Goal: Information Seeking & Learning: Learn about a topic

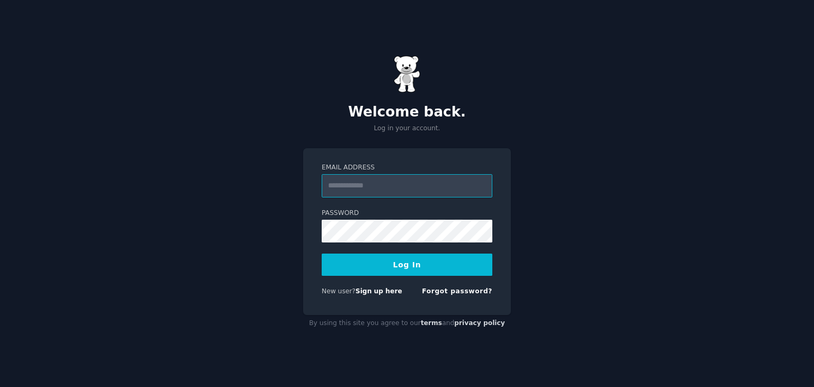
type input "**********"
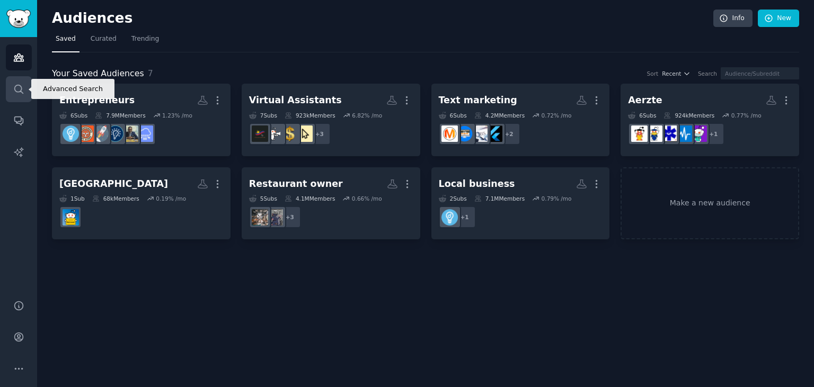
click at [20, 88] on icon "Sidebar" at bounding box center [18, 89] width 11 height 11
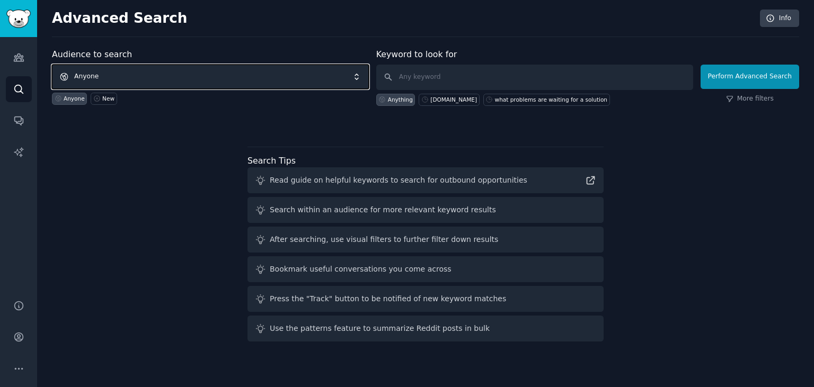
click at [133, 73] on span "Anyone" at bounding box center [210, 77] width 317 height 24
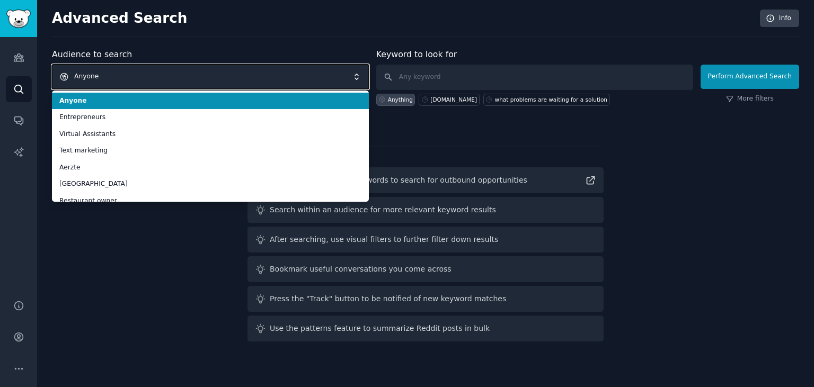
click at [154, 72] on span "Anyone" at bounding box center [210, 77] width 317 height 24
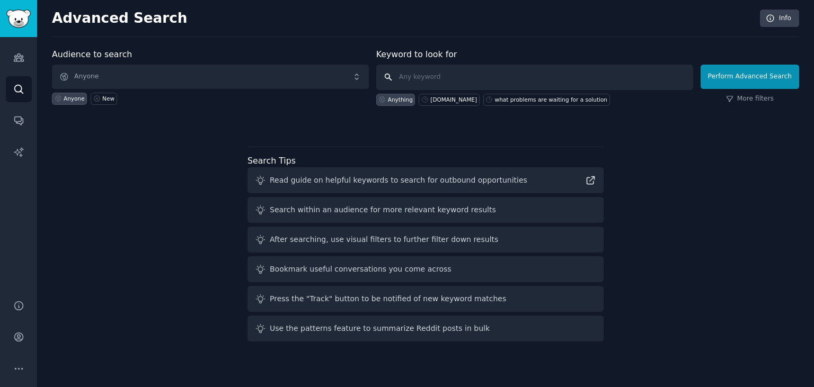
click at [469, 76] on input "text" at bounding box center [534, 77] width 317 height 25
click at [427, 99] on icon at bounding box center [424, 99] width 7 height 7
drag, startPoint x: 451, startPoint y: 77, endPoint x: 401, endPoint y: 69, distance: 50.5
click at [401, 69] on input "[DOMAIN_NAME]" at bounding box center [534, 77] width 317 height 25
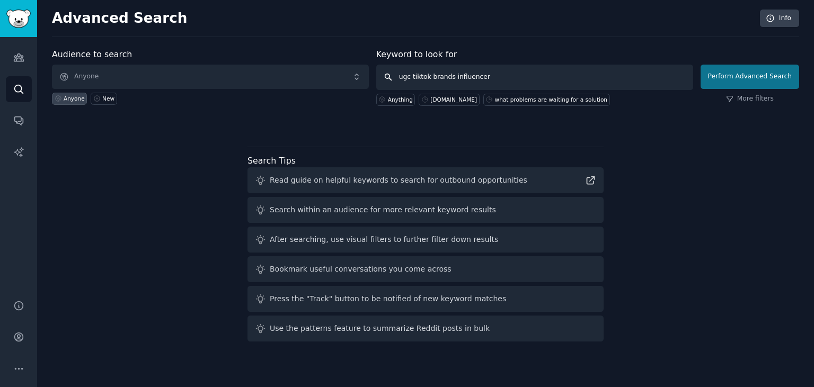
type input "ugc tiktok brands influencer"
click at [728, 82] on button "Perform Advanced Search" at bounding box center [750, 77] width 99 height 24
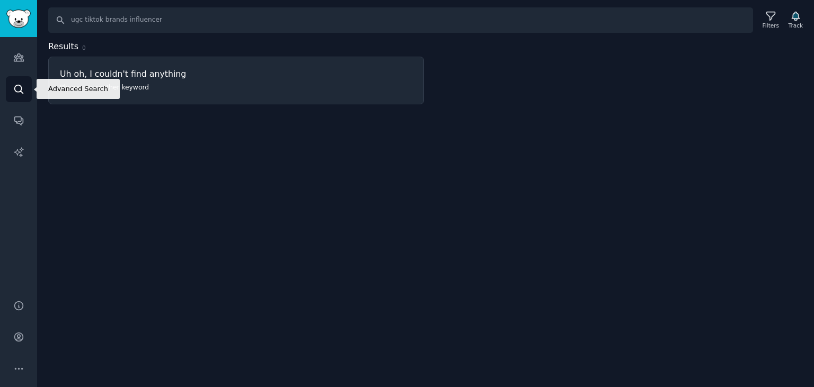
click at [14, 93] on icon "Sidebar" at bounding box center [18, 89] width 11 height 11
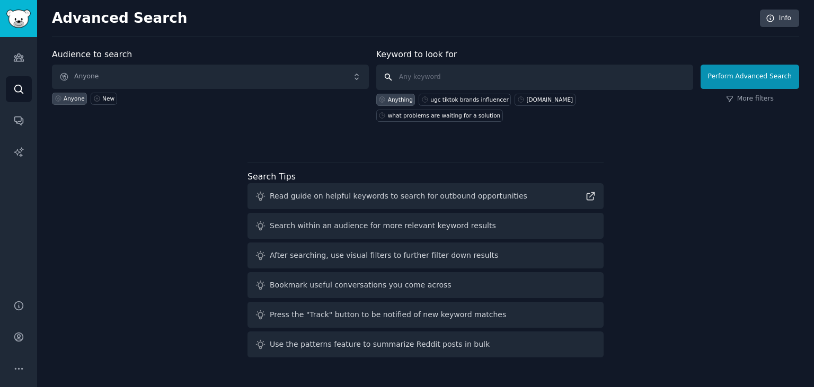
click at [437, 75] on input "text" at bounding box center [534, 77] width 317 height 25
type input "ugc tiktok"
click button "Perform Advanced Search" at bounding box center [750, 77] width 99 height 24
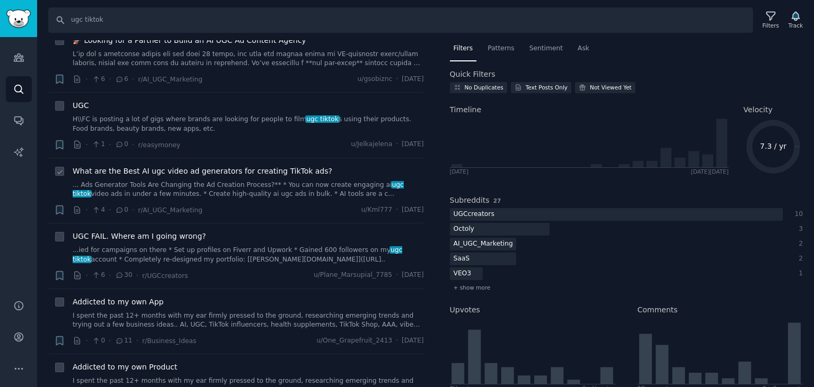
scroll to position [117, 0]
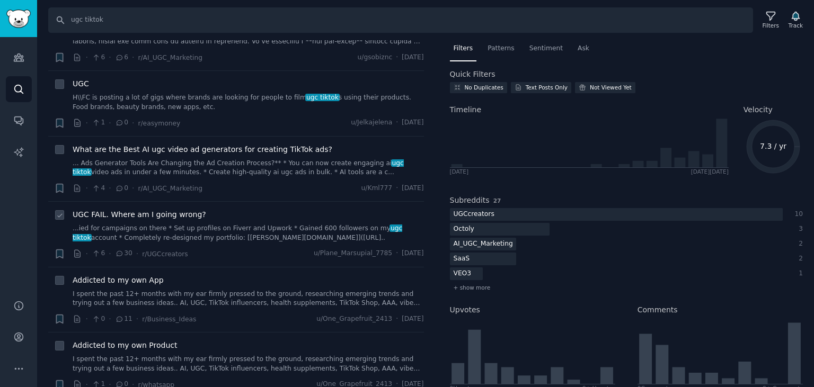
click at [153, 212] on span "UGC FAIL. Where am I going wrong?" at bounding box center [140, 214] width 134 height 11
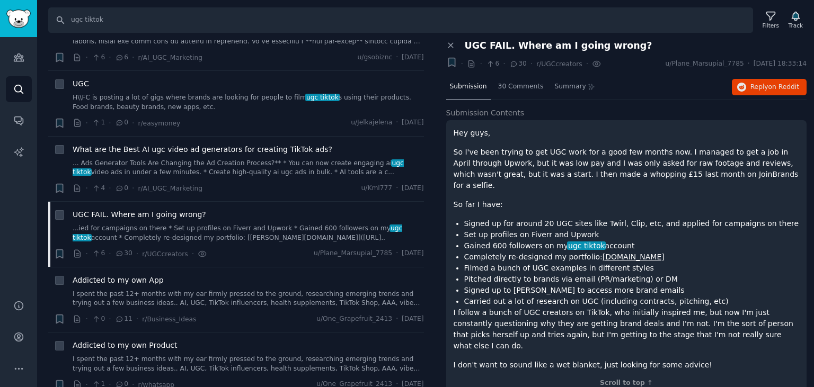
click at [603, 253] on link "[DOMAIN_NAME]" at bounding box center [634, 257] width 62 height 8
click at [516, 87] on span "30 Comments" at bounding box center [521, 87] width 46 height 10
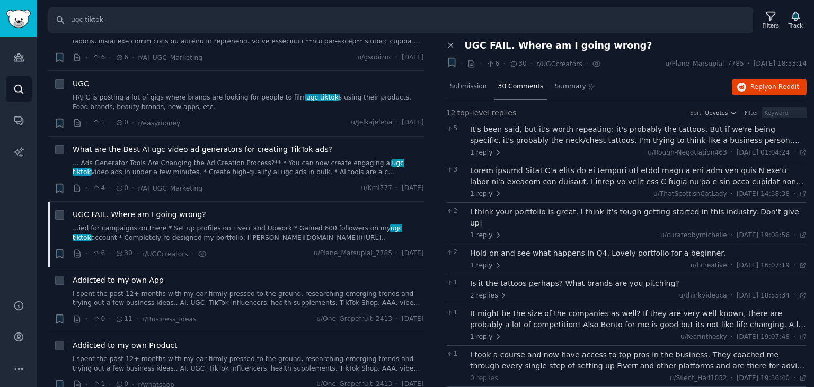
click at [779, 138] on div "It's been said, but it's worth repeating: it's probably the tattoos. But if we'…" at bounding box center [638, 135] width 337 height 22
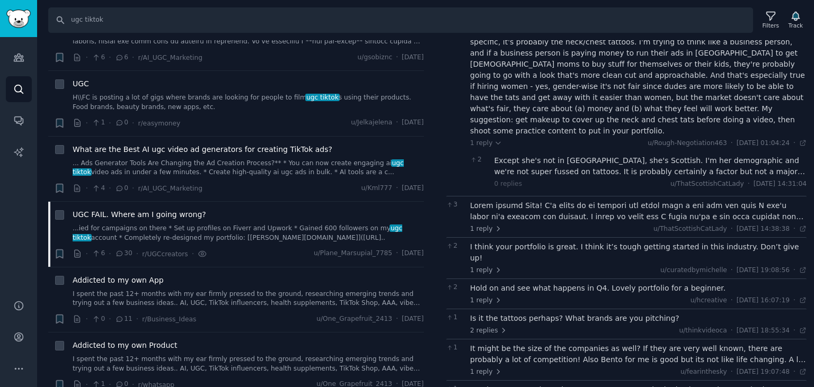
scroll to position [117, 0]
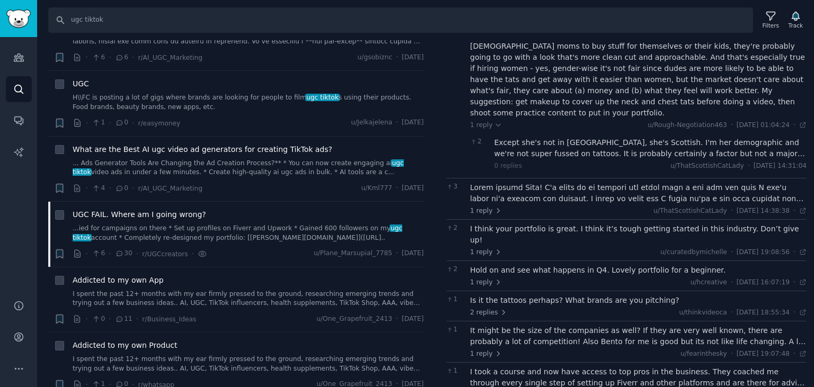
click at [580, 295] on div "Is it the tattoos perhaps? What brands are you pitching?" at bounding box center [638, 300] width 337 height 11
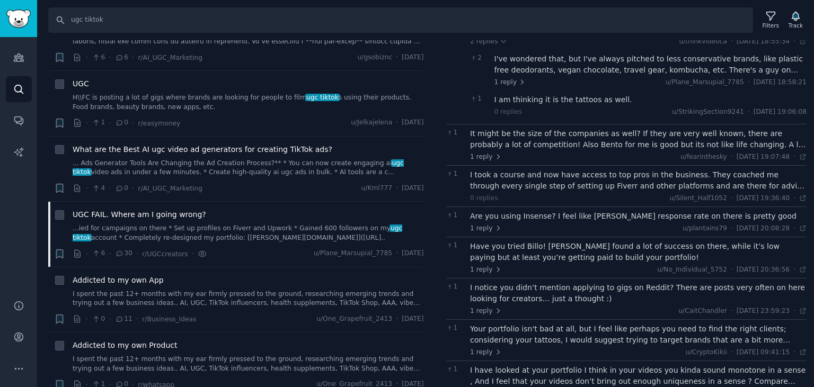
scroll to position [389, 0]
click at [277, 160] on link "... Ads Generator Tools Are Changing the Ad Creation Process?** * You can now c…" at bounding box center [248, 168] width 351 height 19
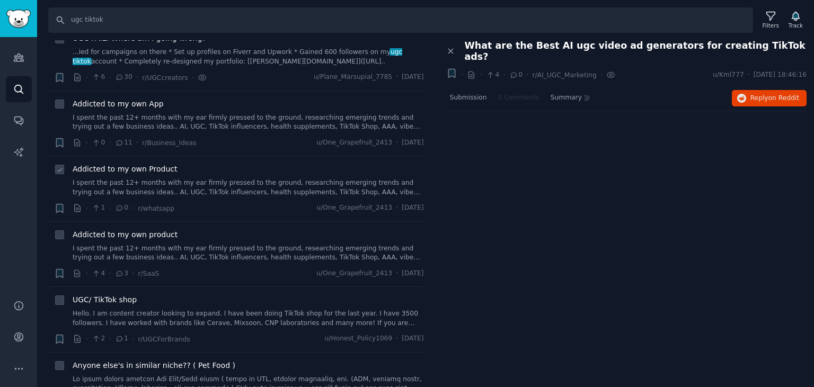
scroll to position [409, 0]
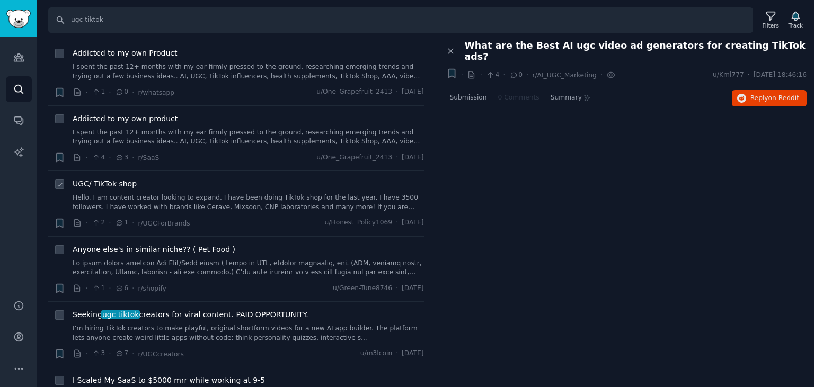
click at [143, 193] on link "Hello. I am content creator looking to expand. I have been doing TikTok shop fo…" at bounding box center [248, 202] width 351 height 19
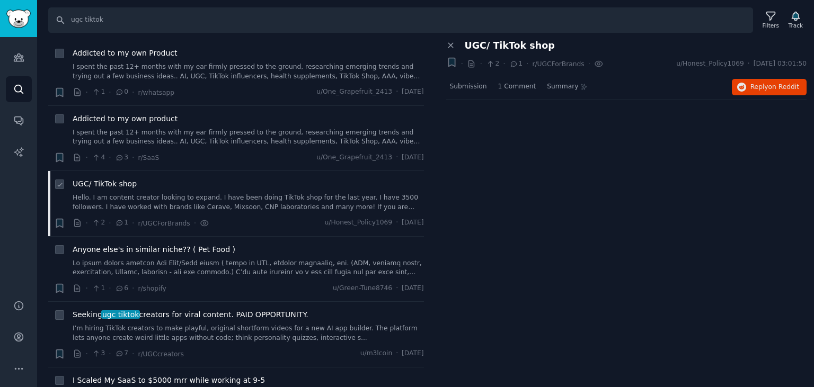
click at [169, 196] on link "Hello. I am content creator looking to expand. I have been doing TikTok shop fo…" at bounding box center [248, 202] width 351 height 19
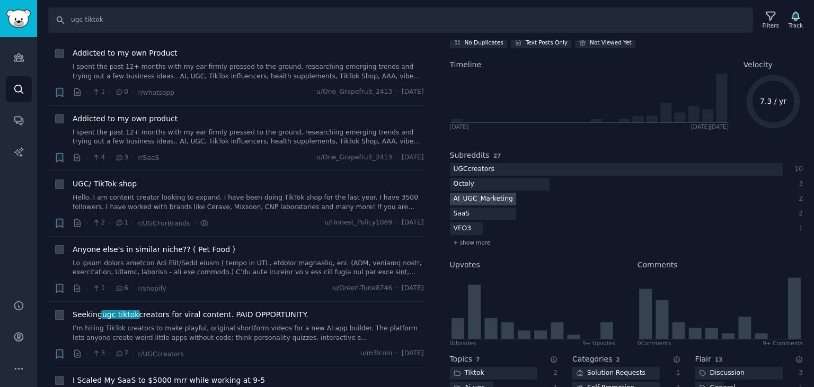
scroll to position [117, 0]
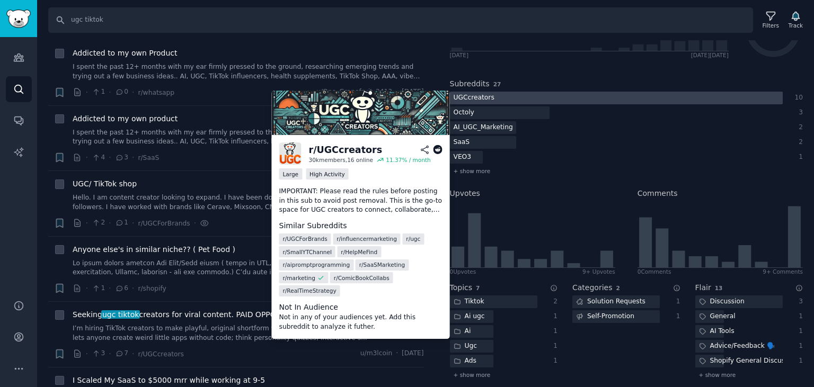
click at [478, 98] on div "UGCcreators" at bounding box center [474, 98] width 48 height 13
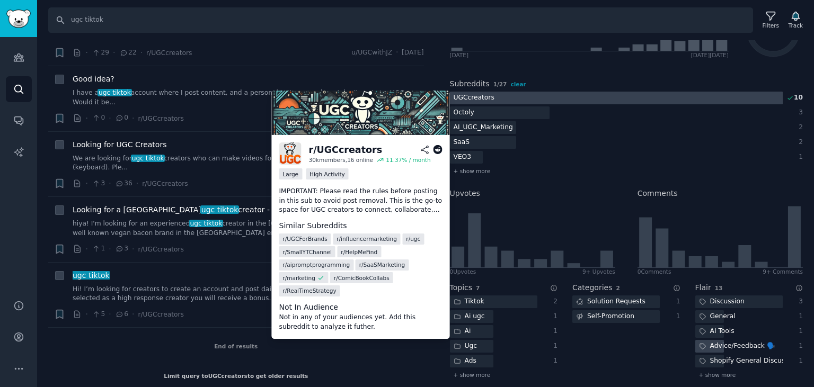
scroll to position [0, 0]
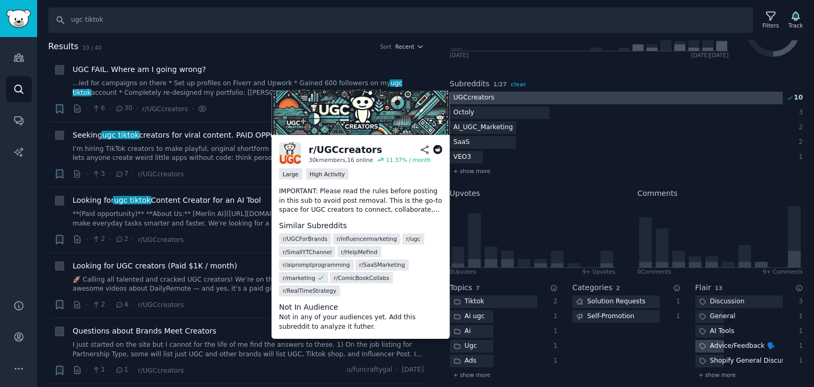
click at [477, 98] on div "UGCcreators" at bounding box center [474, 98] width 48 height 13
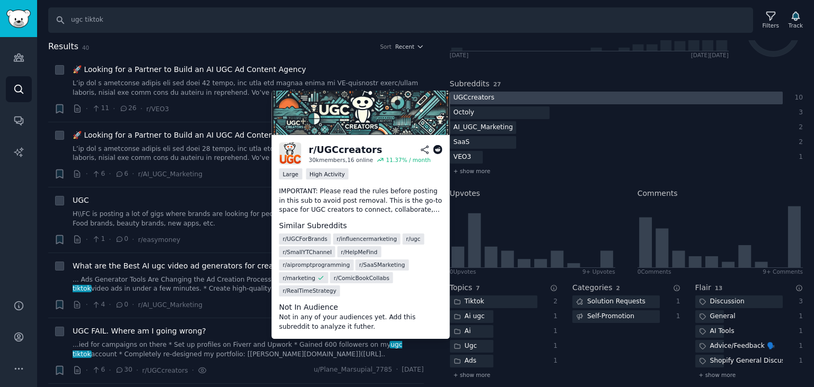
click at [478, 96] on div "UGCcreators" at bounding box center [474, 98] width 48 height 13
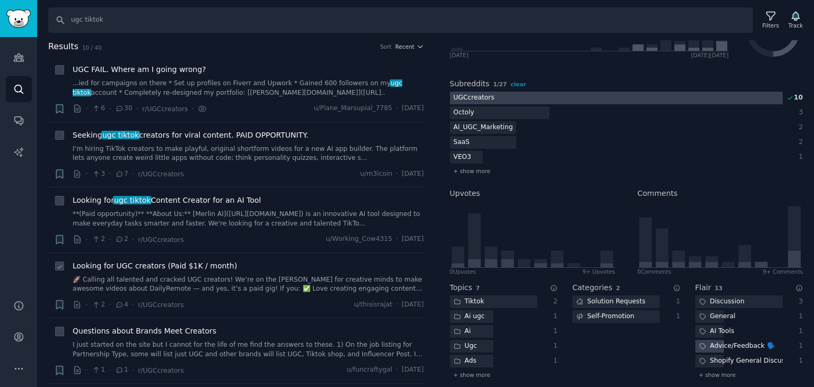
click at [188, 279] on link "🚀 Calling all talented and cracked UGC creators! We’re on the [PERSON_NAME] for…" at bounding box center [248, 285] width 351 height 19
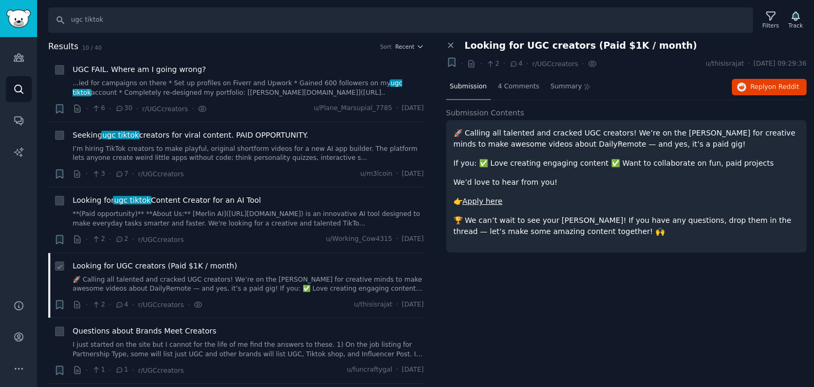
click at [343, 284] on link "🚀 Calling all talented and cracked UGC creators! We’re on the [PERSON_NAME] for…" at bounding box center [248, 285] width 351 height 19
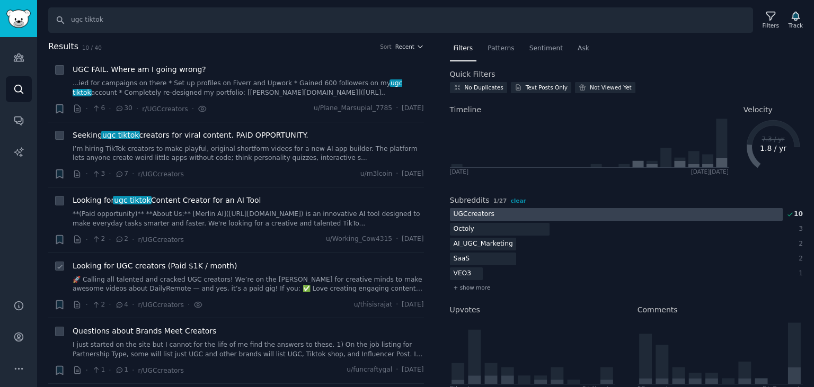
click at [347, 281] on link "🚀 Calling all talented and cracked UGC creators! We’re on the [PERSON_NAME] for…" at bounding box center [248, 285] width 351 height 19
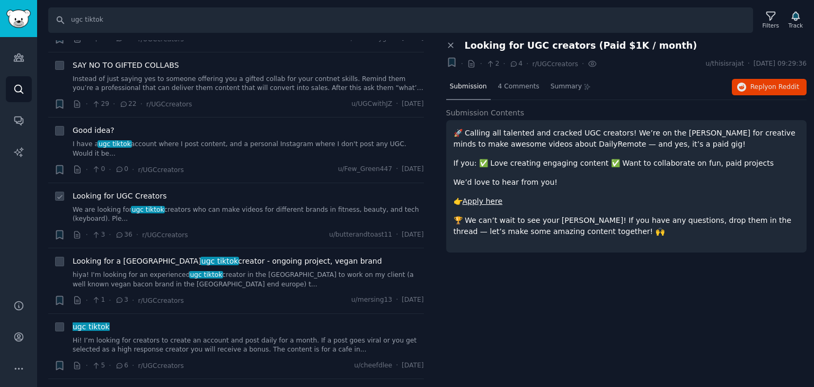
scroll to position [351, 0]
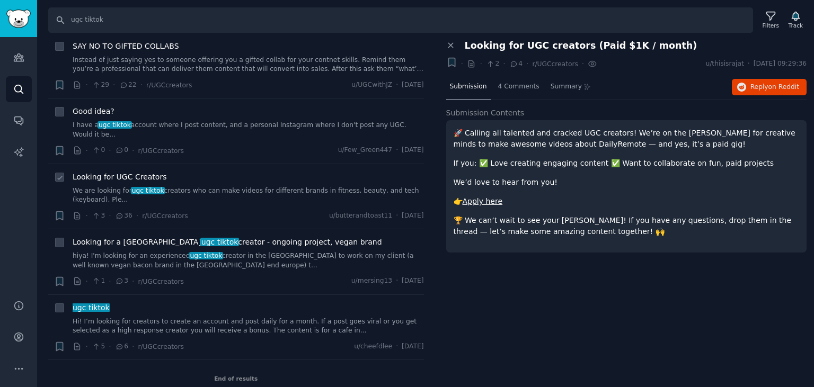
click at [235, 187] on link "We are looking for ugc tiktok creators who can make videos for different brands…" at bounding box center [248, 196] width 351 height 19
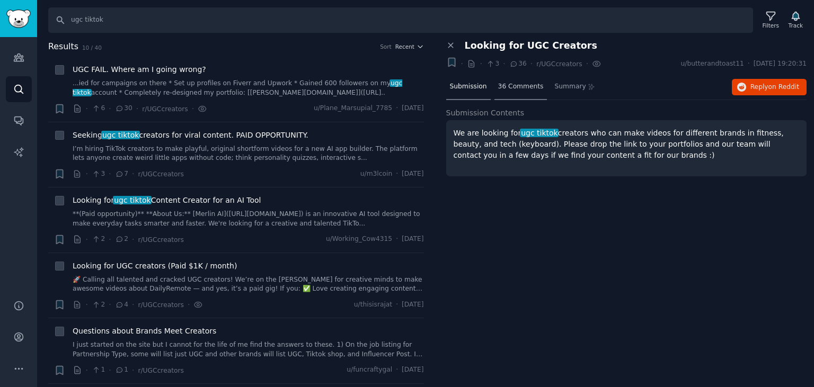
click at [508, 87] on span "36 Comments" at bounding box center [521, 87] width 46 height 10
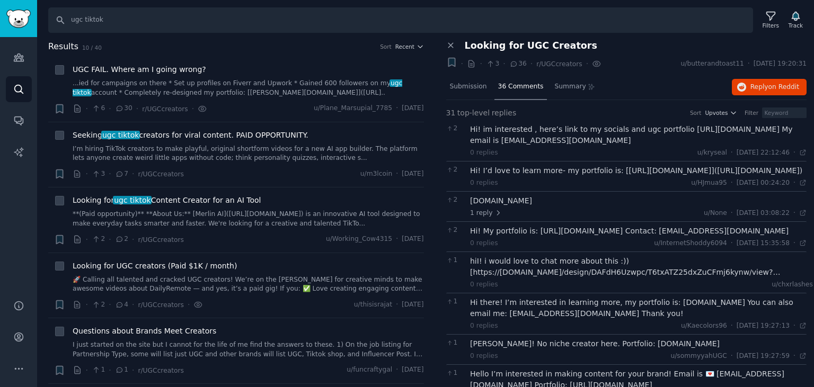
click at [522, 207] on div "[DOMAIN_NAME]" at bounding box center [638, 201] width 337 height 11
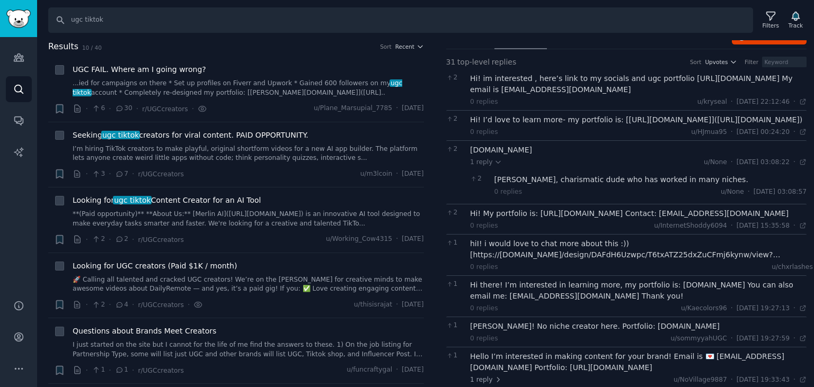
scroll to position [117, 0]
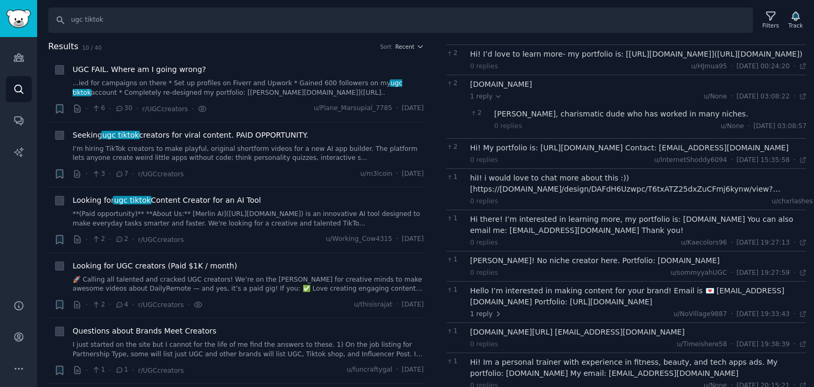
click at [589, 154] on div "Hi! My portfolio is: [URL][DOMAIN_NAME] Contact: [EMAIL_ADDRESS][DOMAIN_NAME]" at bounding box center [638, 148] width 337 height 11
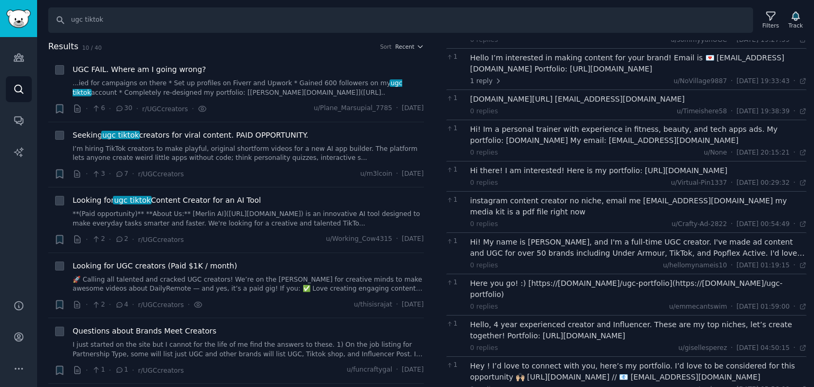
scroll to position [351, 0]
click at [667, 258] on div "Hi! My name is [PERSON_NAME], and I'm a full-time UGC creator. I've made ad con…" at bounding box center [638, 247] width 337 height 22
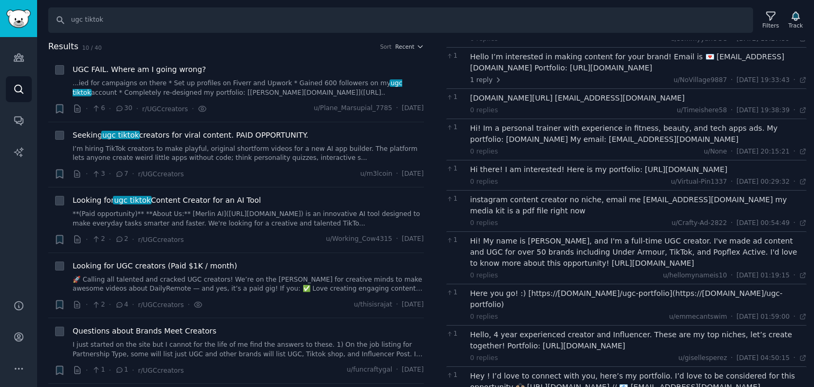
drag, startPoint x: 513, startPoint y: 274, endPoint x: 608, endPoint y: 272, distance: 95.9
click at [608, 269] on div "Hi! My name is [PERSON_NAME], and I'm a full-time UGC creator. I've made ad con…" at bounding box center [638, 252] width 337 height 33
copy div "[URL][DOMAIN_NAME]"
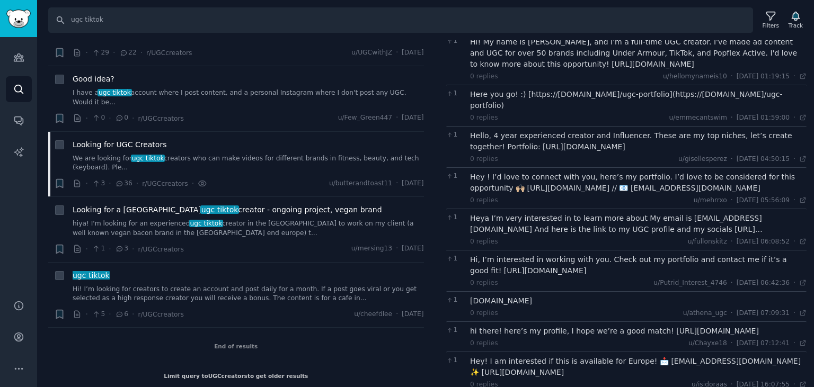
scroll to position [526, 0]
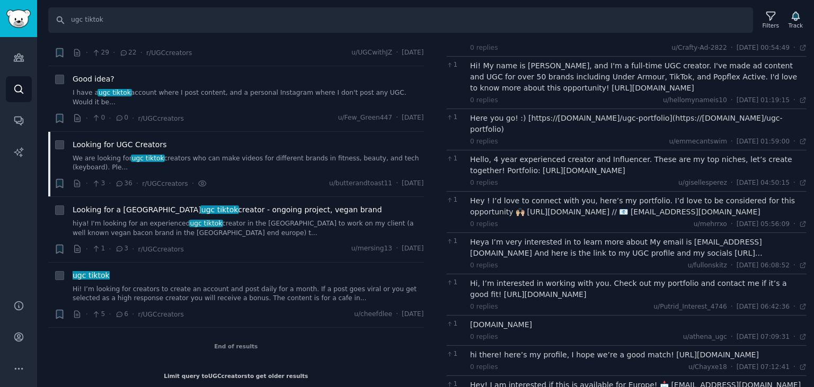
click at [514, 218] on div "‪Hey ! I’d love to connect with you, here’s my portfolio. I’d love to be consid…" at bounding box center [638, 207] width 337 height 22
drag, startPoint x: 483, startPoint y: 220, endPoint x: 563, endPoint y: 218, distance: 79.5
click at [563, 218] on div "‪Hey ! I’d love to connect with you, here’s my portfolio. I’d love to be consid…" at bounding box center [638, 207] width 337 height 22
copy div "tps://[DOMAIN_NAME] /"
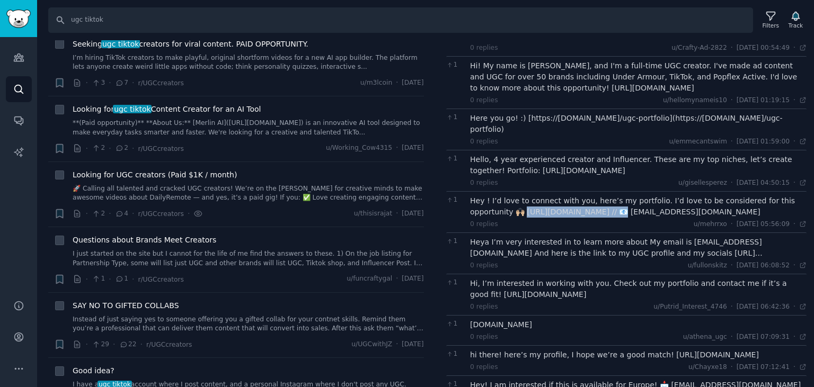
scroll to position [0, 0]
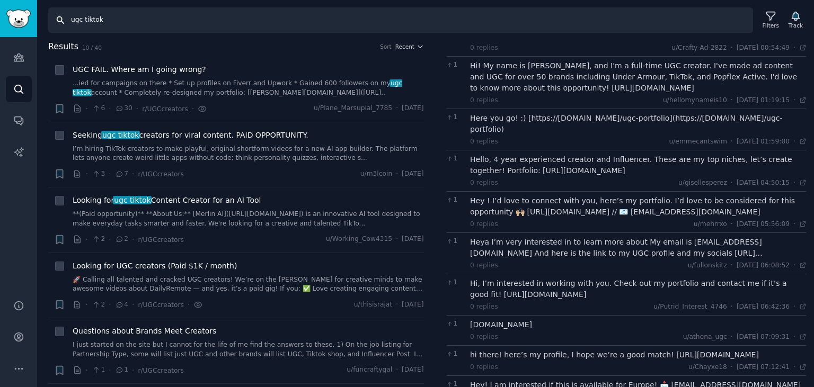
click at [113, 22] on input "ugc tiktok" at bounding box center [400, 19] width 705 height 25
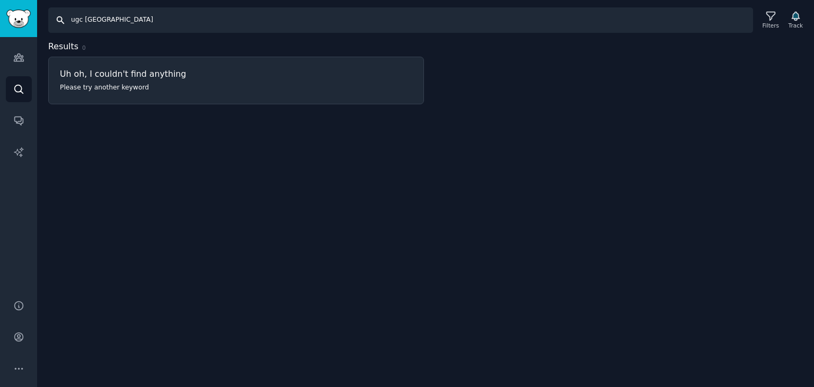
click at [127, 23] on input "ugc [GEOGRAPHIC_DATA]" at bounding box center [400, 19] width 705 height 25
type input "ugc deutschland"
click at [20, 91] on icon "Sidebar" at bounding box center [18, 89] width 11 height 11
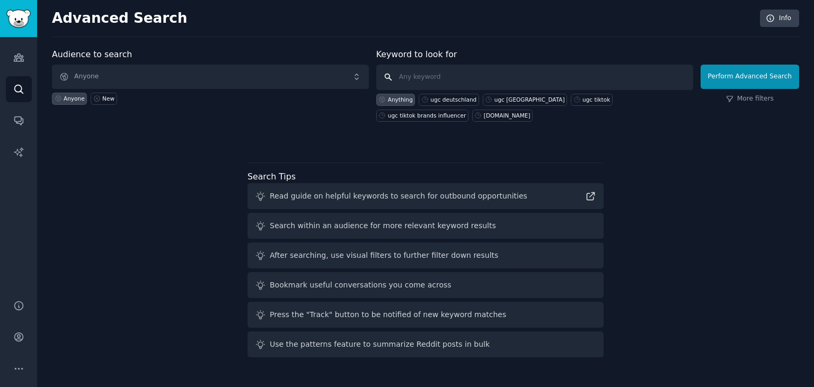
click at [421, 77] on input "text" at bounding box center [534, 77] width 317 height 25
type input "ugc deutschland"
click button "Perform Advanced Search" at bounding box center [750, 77] width 99 height 24
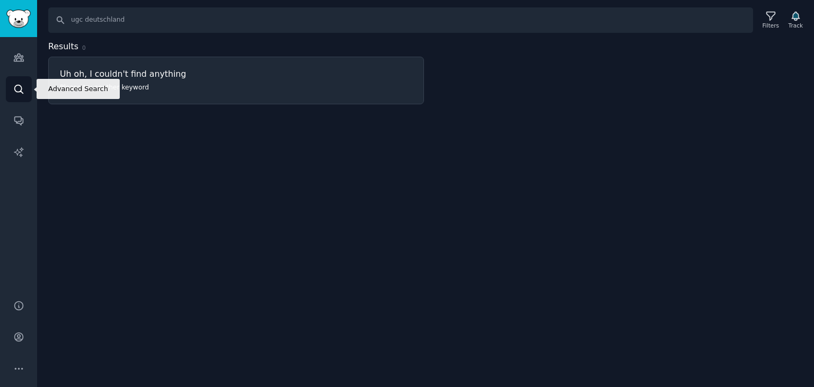
click at [16, 90] on icon "Sidebar" at bounding box center [18, 89] width 11 height 11
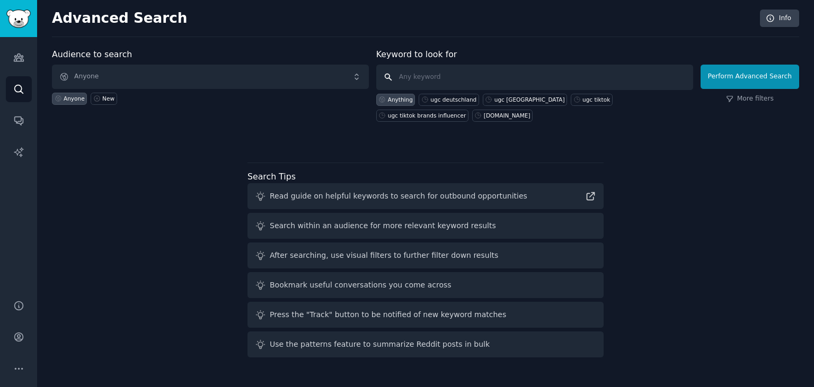
click at [434, 75] on input "text" at bounding box center [534, 77] width 317 height 25
click at [583, 99] on div "ugc tiktok" at bounding box center [597, 99] width 28 height 7
type input "ugc tiktok"
click at [749, 78] on button "Perform Advanced Search" at bounding box center [750, 77] width 99 height 24
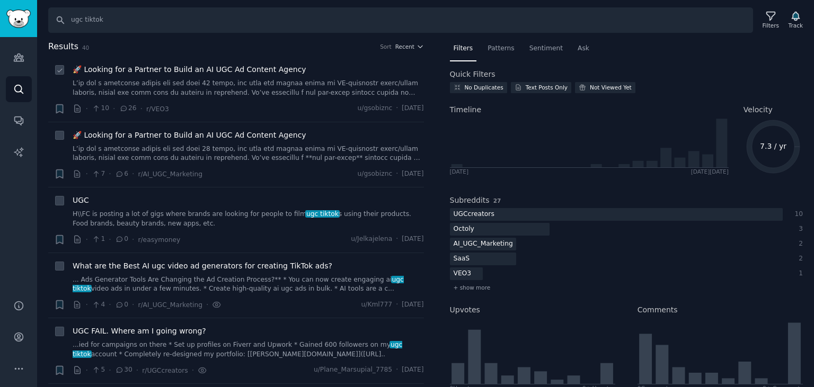
click at [199, 71] on span "🚀 Looking for a Partner to Build an AI UGC Ad Content Agency" at bounding box center [190, 69] width 234 height 11
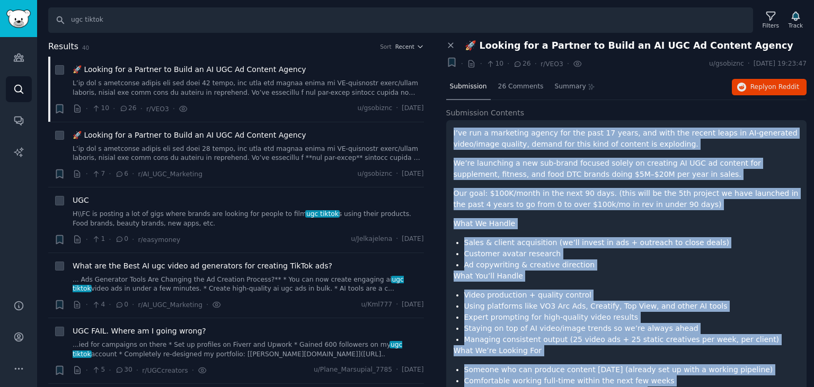
drag, startPoint x: 477, startPoint y: 349, endPoint x: 453, endPoint y: 134, distance: 216.0
click at [453, 134] on div "I’ve run a marketing agency for the past 17 years, and with the recent leaps in…" at bounding box center [626, 384] width 361 height 528
copy div "L’ip dol s ametconse adipis eli sed doei 14 tempo, inc utla etd magnaa enima mi…"
